Goal: Task Accomplishment & Management: Manage account settings

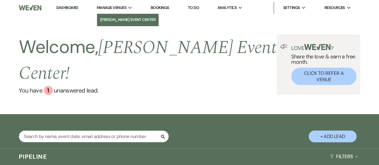
click at [119, 24] on link "[PERSON_NAME] Event Center" at bounding box center [128, 20] width 62 height 12
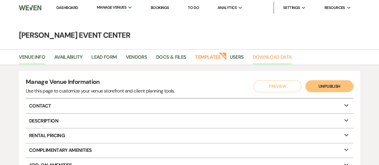
click at [268, 54] on link "Download Data" at bounding box center [272, 58] width 39 height 11
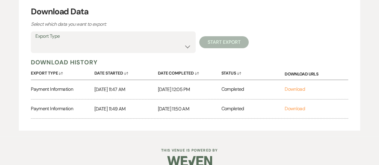
scroll to position [79, 0]
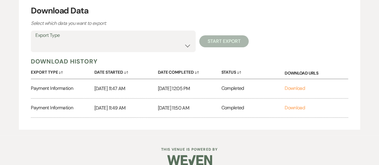
click at [163, 37] on label "Export Type" at bounding box center [113, 35] width 156 height 9
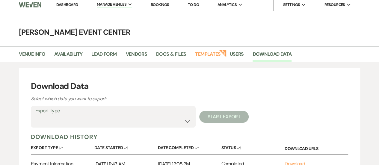
scroll to position [0, 0]
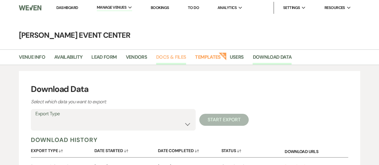
click at [168, 56] on link "Docs & Files" at bounding box center [171, 58] width 30 height 11
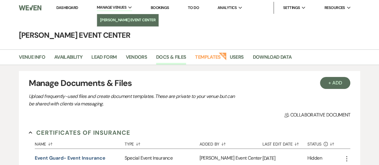
click at [127, 19] on li "[PERSON_NAME] Event Center" at bounding box center [128, 20] width 56 height 6
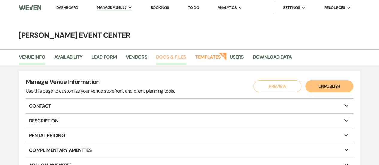
click at [177, 57] on link "Docs & Files" at bounding box center [171, 58] width 30 height 11
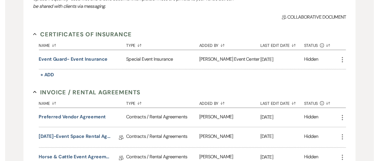
scroll to position [104, 0]
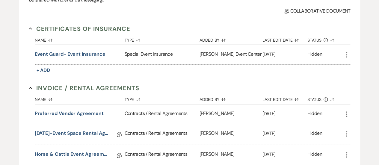
click at [348, 55] on icon "More" at bounding box center [346, 54] width 7 height 7
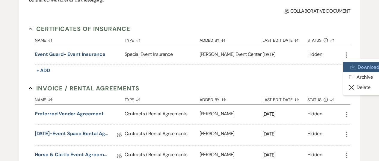
click at [365, 66] on link "Download Download" at bounding box center [363, 67] width 41 height 10
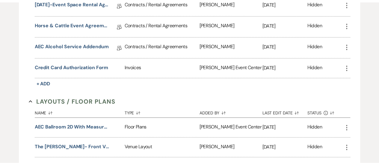
scroll to position [0, 0]
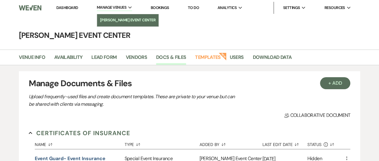
click at [112, 25] on link "[PERSON_NAME] Event Center" at bounding box center [128, 20] width 62 height 12
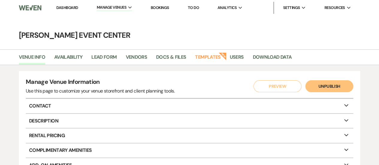
click at [69, 9] on link "Dashboard" at bounding box center [67, 7] width 22 height 5
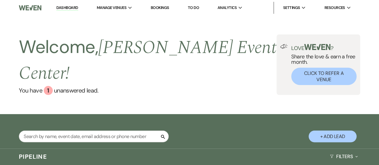
click at [166, 10] on li "Bookings" at bounding box center [160, 8] width 25 height 12
click at [163, 8] on link "Bookings" at bounding box center [160, 7] width 19 height 5
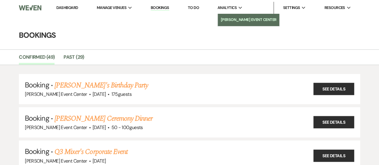
click at [245, 19] on li "[PERSON_NAME] Event Center" at bounding box center [249, 20] width 56 height 6
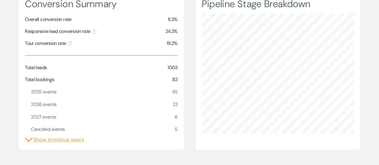
scroll to position [97, 0]
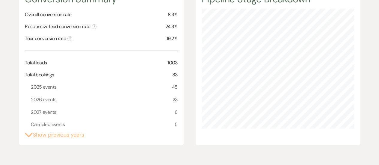
click at [73, 132] on button "Expand Show previous years" at bounding box center [54, 135] width 59 height 8
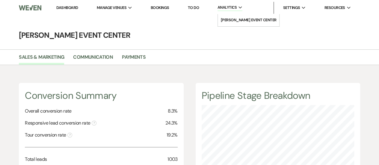
scroll to position [165, 379]
click at [157, 8] on link "Bookings" at bounding box center [160, 7] width 19 height 5
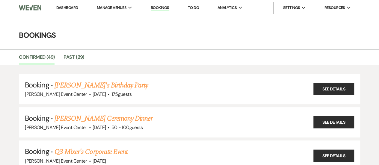
click at [198, 7] on link "To Do" at bounding box center [193, 7] width 11 height 5
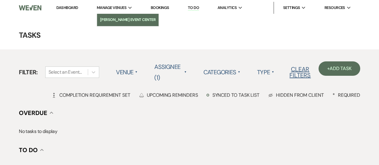
click at [122, 22] on li "[PERSON_NAME] Event Center" at bounding box center [128, 20] width 56 height 6
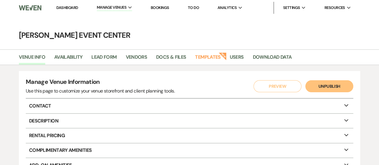
click at [157, 7] on link "Bookings" at bounding box center [160, 7] width 19 height 5
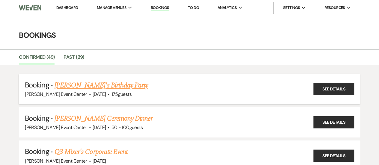
click at [86, 85] on link "[PERSON_NAME]'s Birthday Party" at bounding box center [102, 85] width 94 height 11
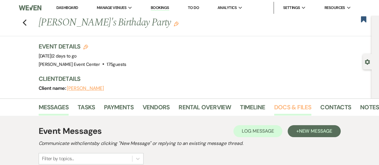
click at [292, 106] on link "Docs & Files" at bounding box center [292, 109] width 37 height 13
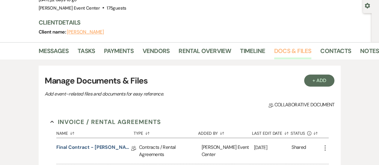
scroll to position [55, 0]
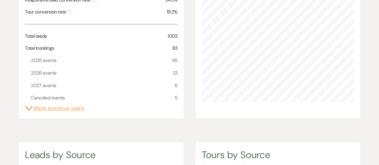
scroll to position [122, 0]
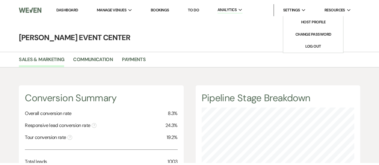
scroll to position [165, 379]
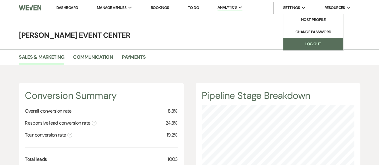
click at [315, 42] on link "Log Out" at bounding box center [313, 44] width 60 height 12
